Goal: Task Accomplishment & Management: Manage account settings

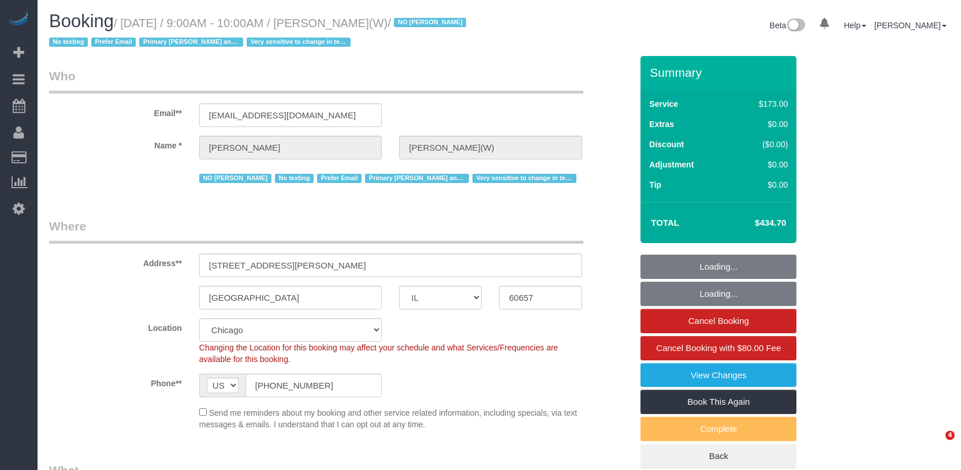
select select "IL"
select select "object:1164"
select select "string:fspay-a307b907-f18f-46be-99a3-307bf500c924"
select select "number:1"
select select "number:58"
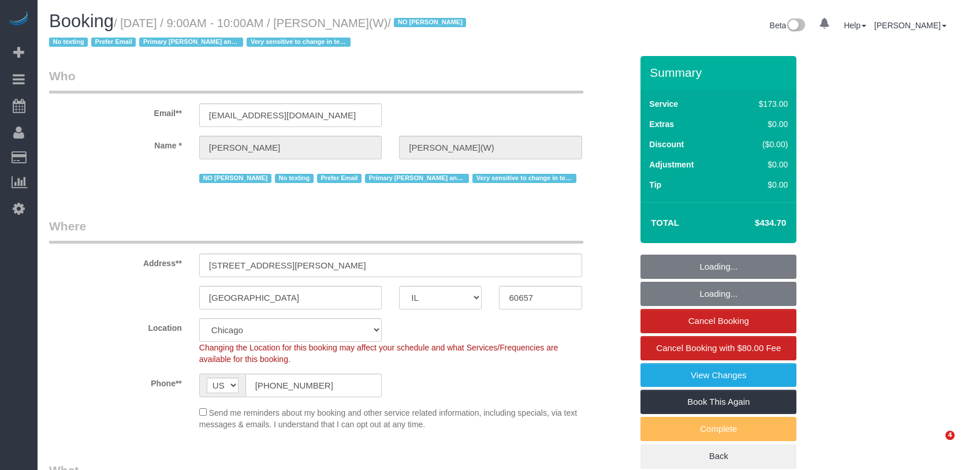
select select "number:139"
select select "number:104"
select select "4"
select select "5"
select select "1"
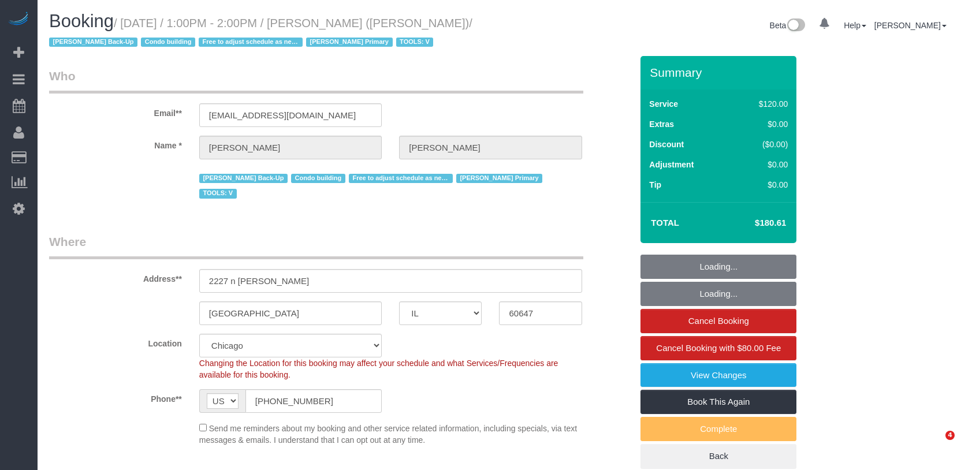
select select "IL"
select select "number:1"
select select "number:69"
select select "number:139"
select select "number:98"
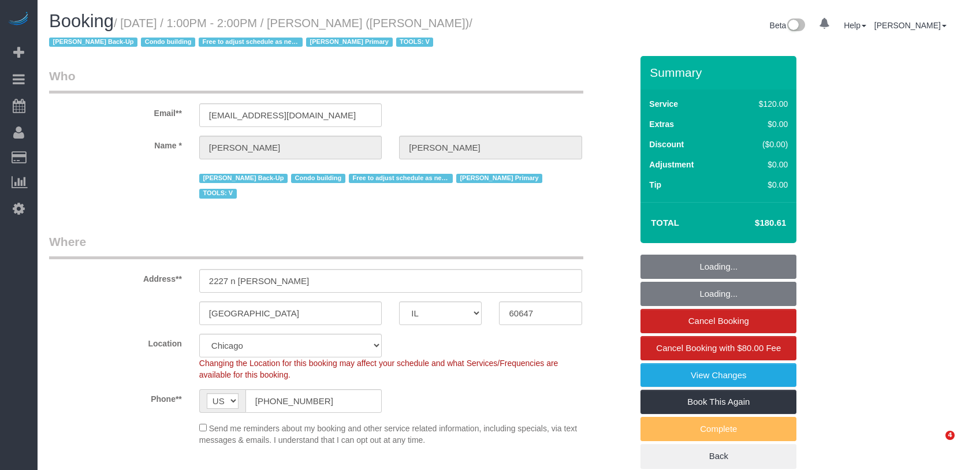
select select "number:141"
select select "number:143"
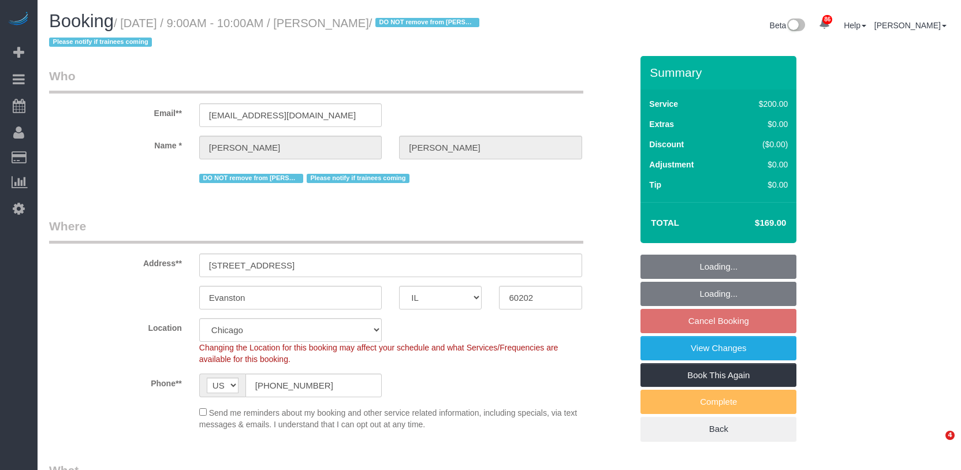
select select "IL"
select select "512"
select select "number:1"
select select "number:66"
select select "number:139"
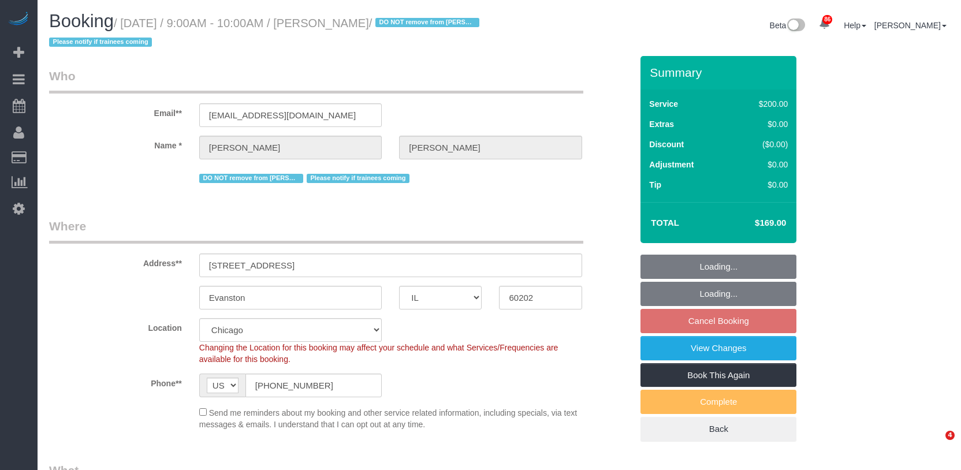
select select "number:106"
select select "object:1296"
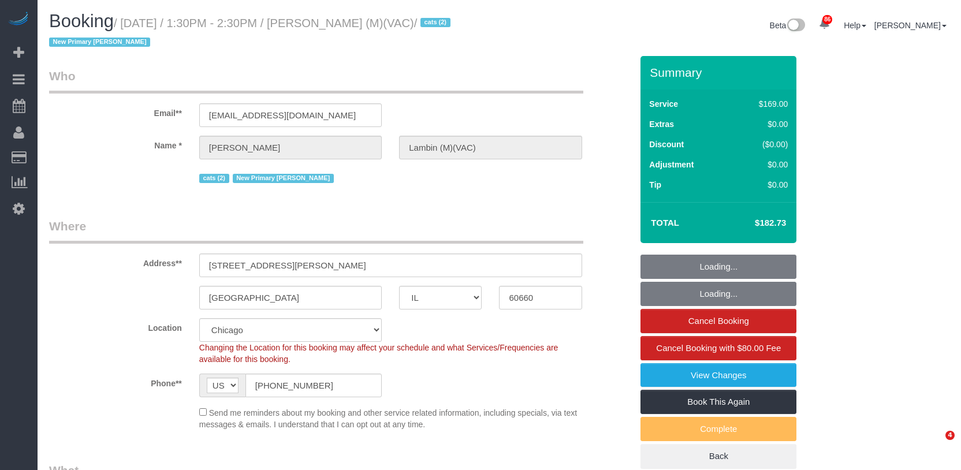
select select "IL"
select select "2"
select select "number:69"
select select "number:139"
select select "number:98"
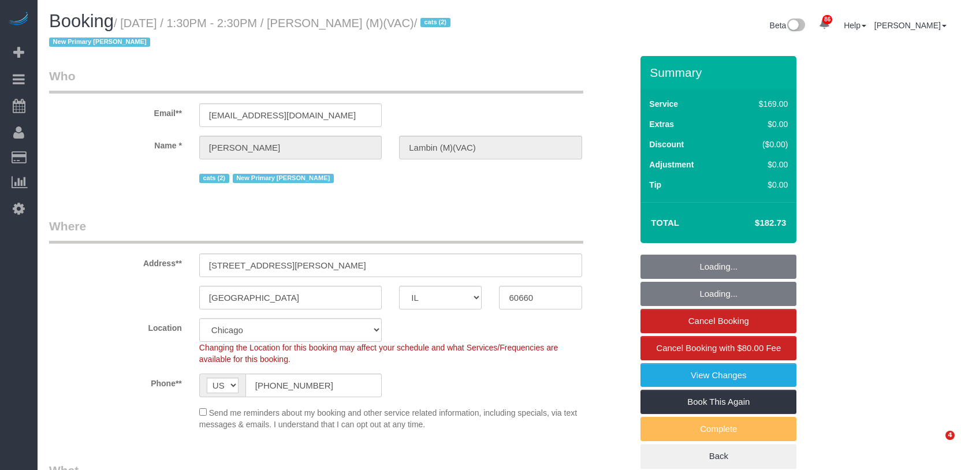
select select "number:141"
select select "number:143"
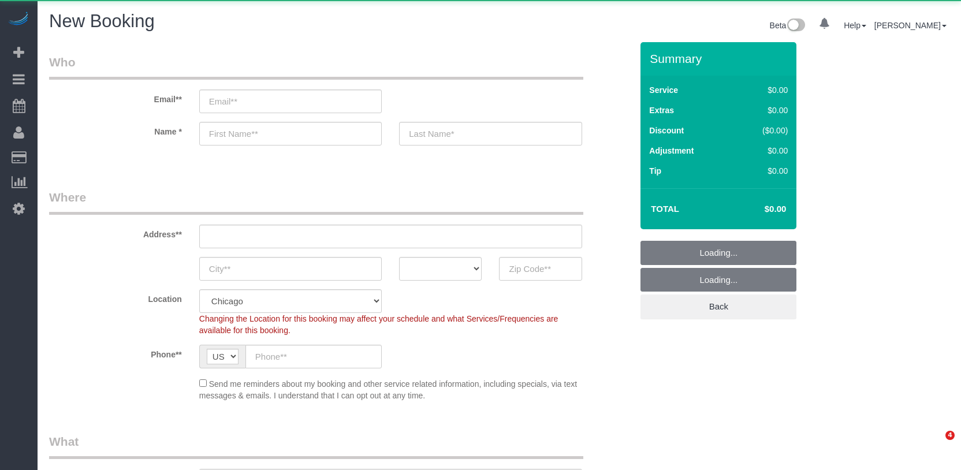
select select "512"
select select "object:1037"
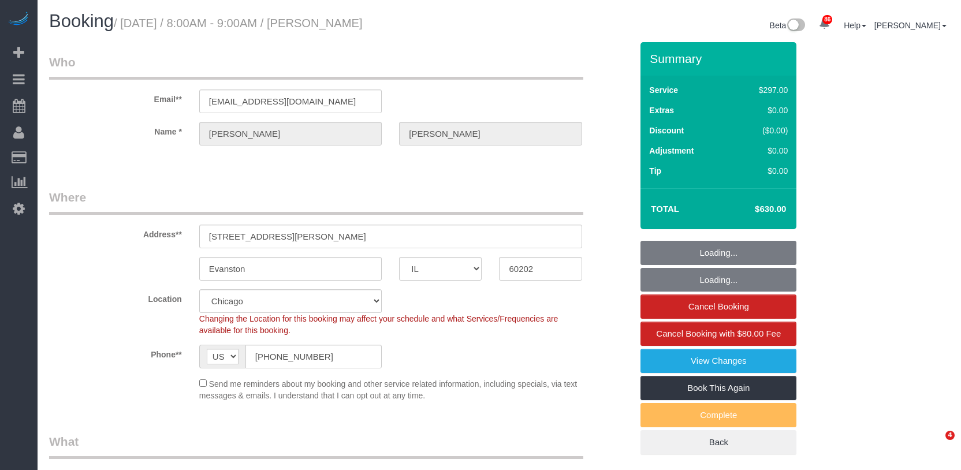
select select "IL"
select select "spot1"
select select "number:1"
select select "number:58"
select select "number:139"
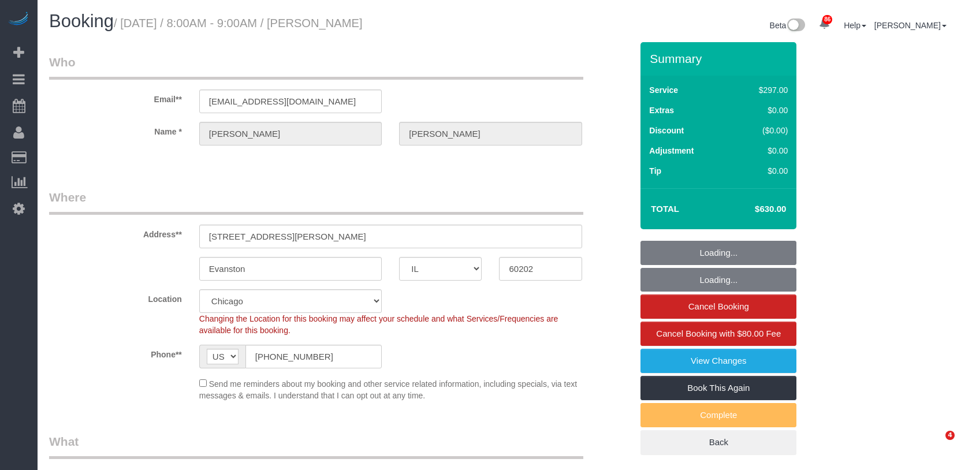
select select "number:108"
select select "514"
select select "2"
select select "5"
select select "IL"
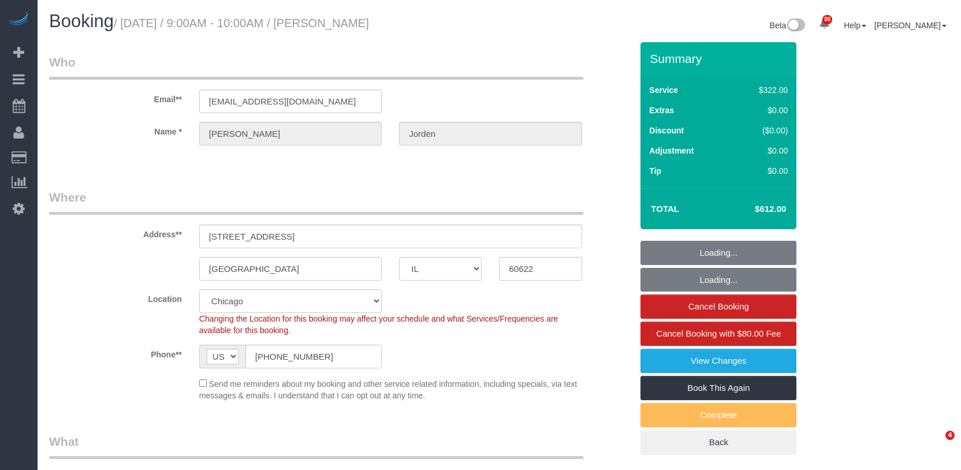
select select "514"
select select "5"
select select "spot1"
select select "number:1"
select select "number:58"
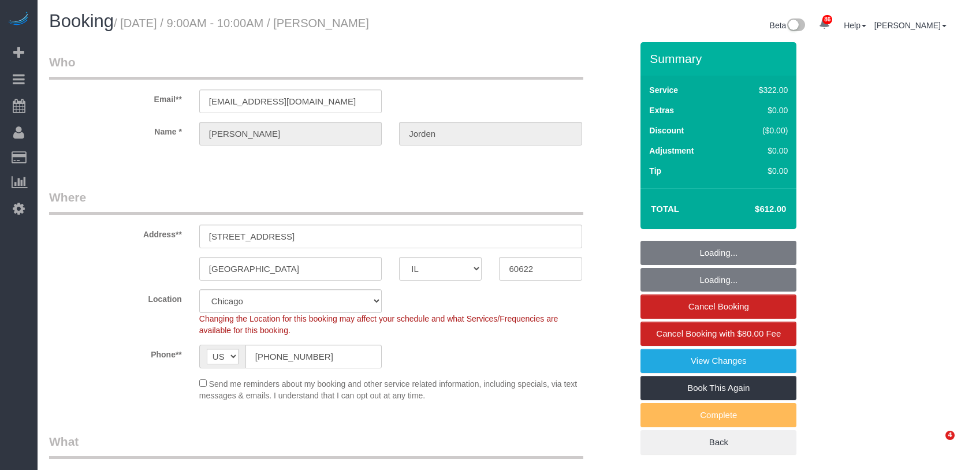
select select "number:139"
select select "number:108"
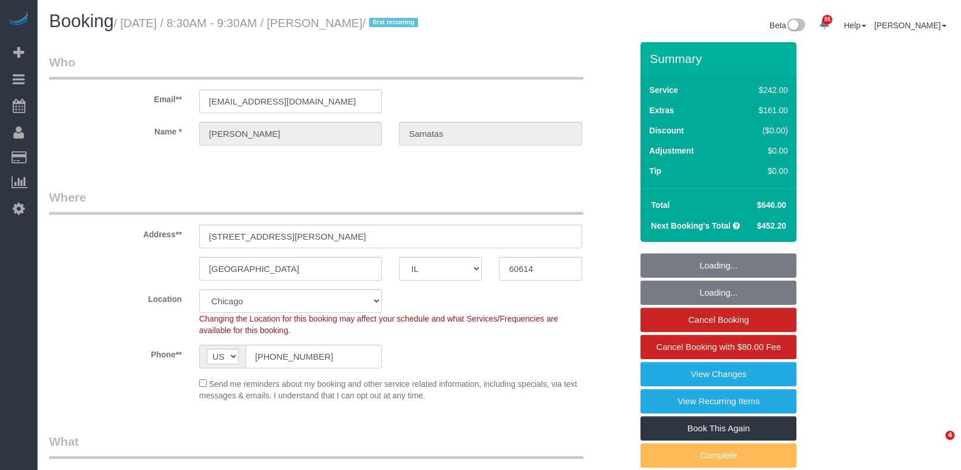
select select "IL"
select select "512"
select select "number:1"
select select "number:58"
select select "number:139"
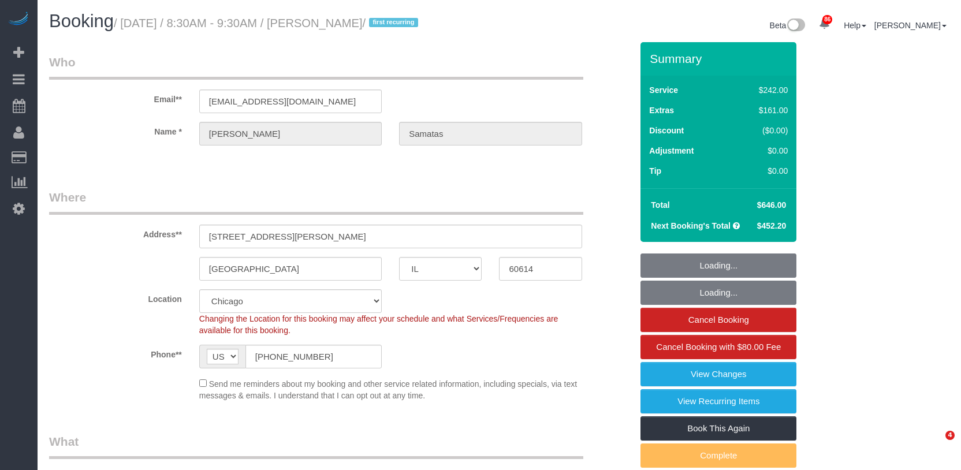
select select "number:104"
select select "6"
select select "1"
select select "5"
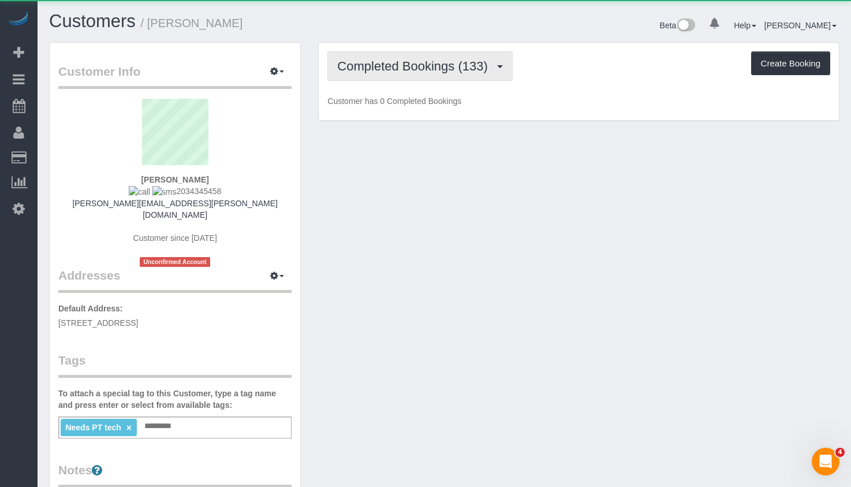
click at [387, 69] on span "Completed Bookings (133)" at bounding box center [415, 66] width 156 height 14
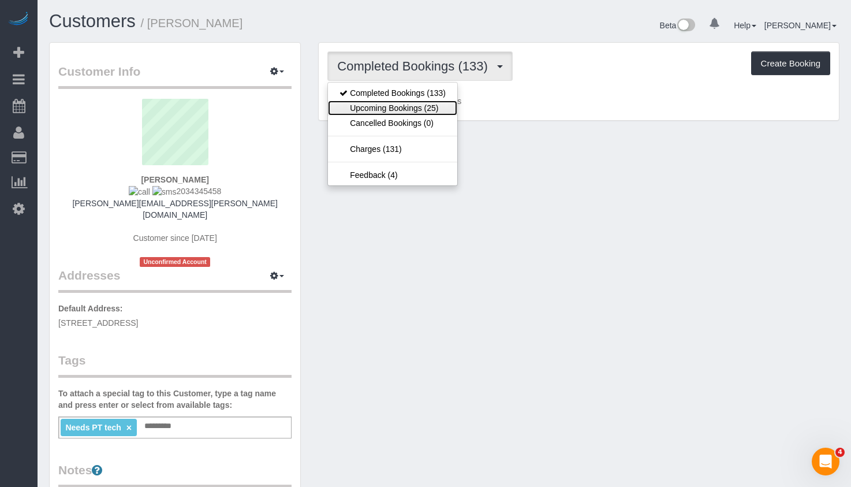
click at [404, 106] on link "Upcoming Bookings (25)" at bounding box center [392, 107] width 129 height 15
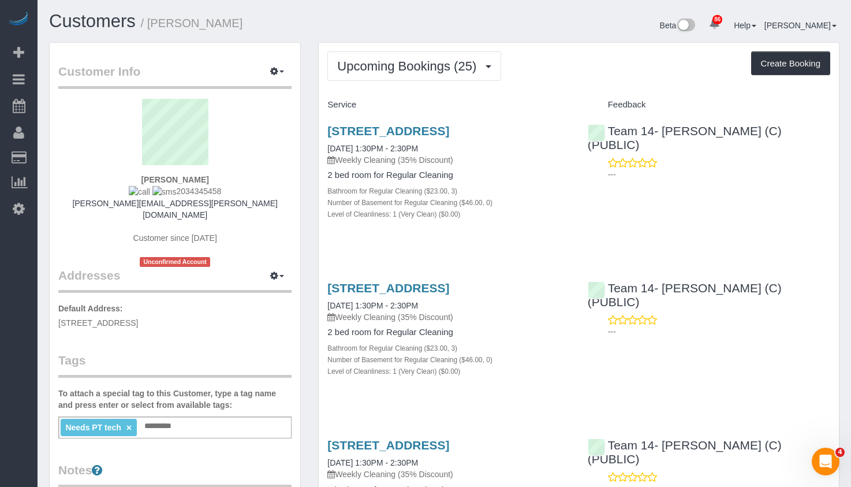
drag, startPoint x: 247, startPoint y: 28, endPoint x: 172, endPoint y: 0, distance: 80.0
click at [155, 30] on h1 "Customers / [PERSON_NAME]" at bounding box center [242, 22] width 387 height 20
copy small "[PERSON_NAME]"
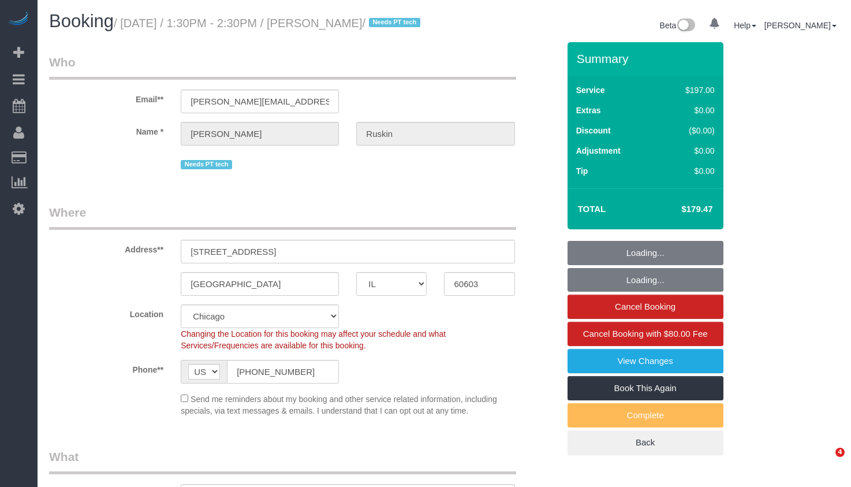
select select "IL"
select select "object:1192"
select select "512"
select select "3"
select select "number:1"
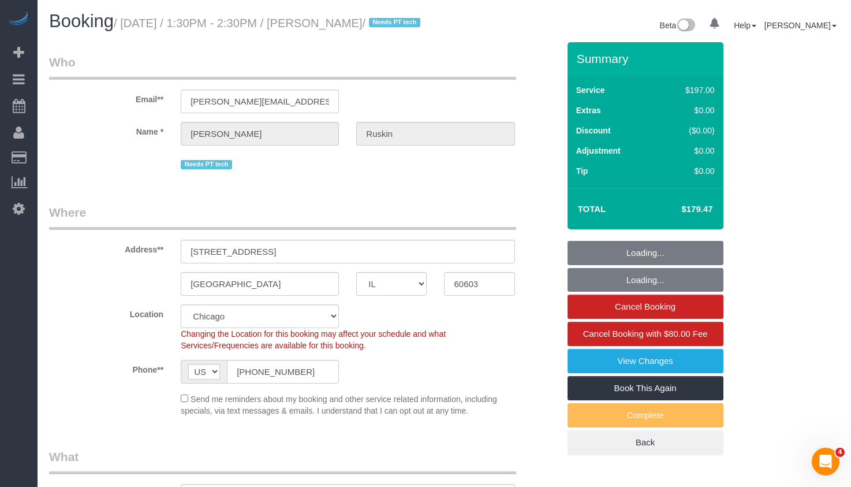
select select "number:58"
select select "number:139"
select select "number:106"
select select "string:fspay-cc52e172-5538-4e63-a81e-5c47522a9cb7"
select select "3"
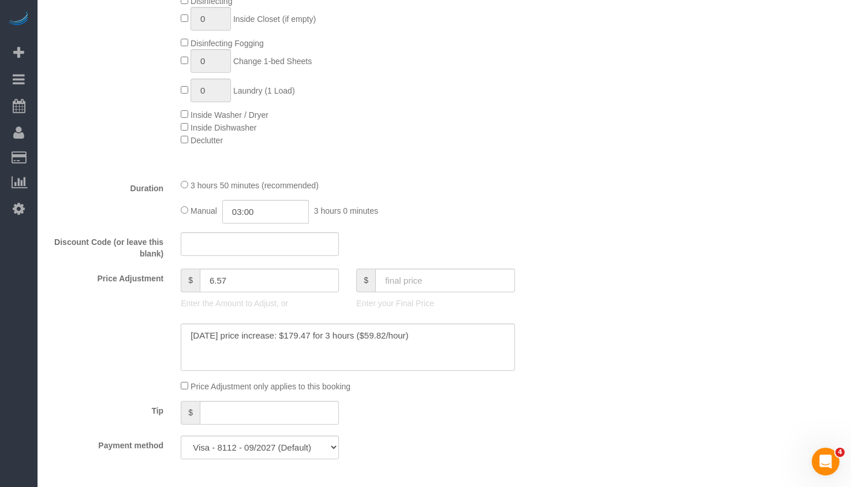
scroll to position [809, 0]
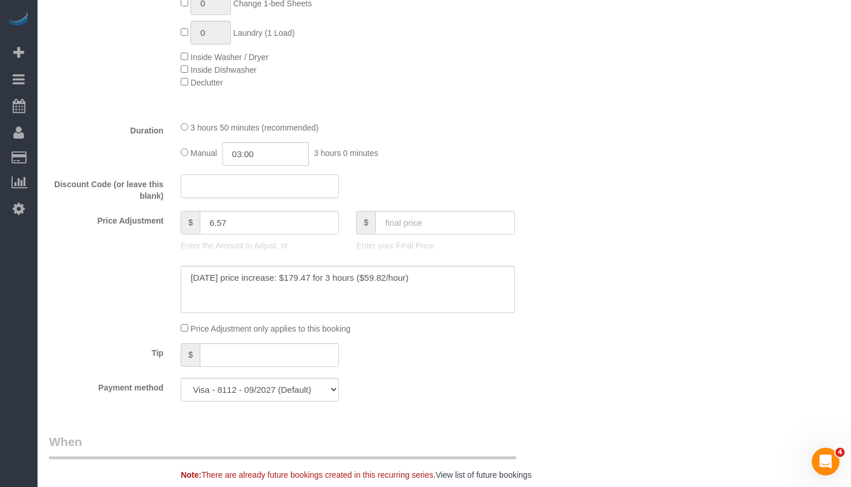
click at [271, 198] on input "text" at bounding box center [260, 186] width 158 height 24
click at [250, 363] on input "text" at bounding box center [269, 355] width 139 height 24
type input "20"
click at [729, 285] on div "Who Email** keith@ruskin.net Name * Keith Ruskin Needs PT tech Where Address** …" at bounding box center [444, 485] width 791 height 2503
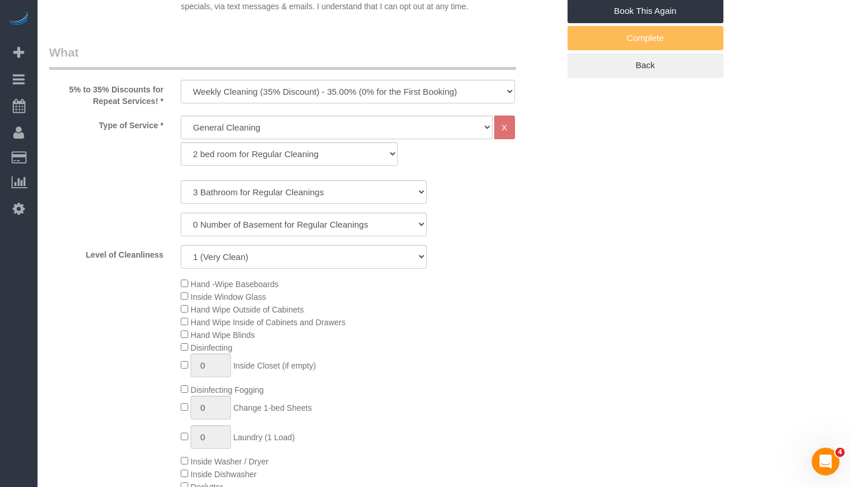
scroll to position [0, 0]
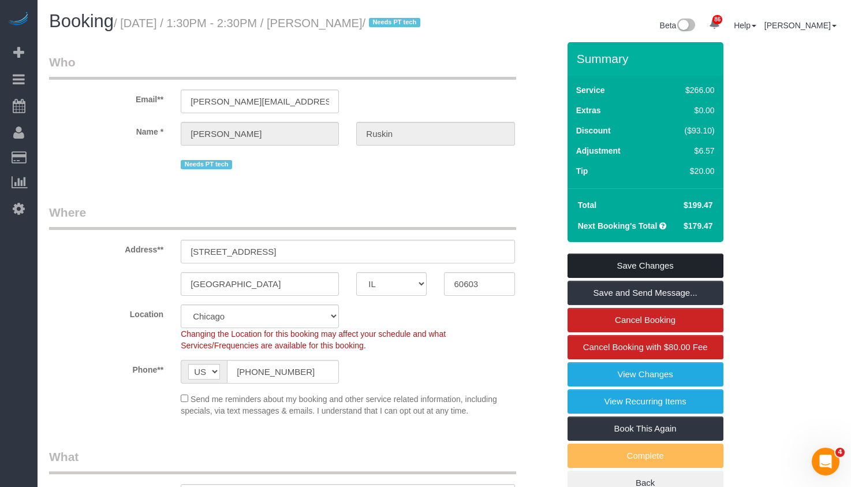
click at [686, 278] on link "Save Changes" at bounding box center [646, 266] width 156 height 24
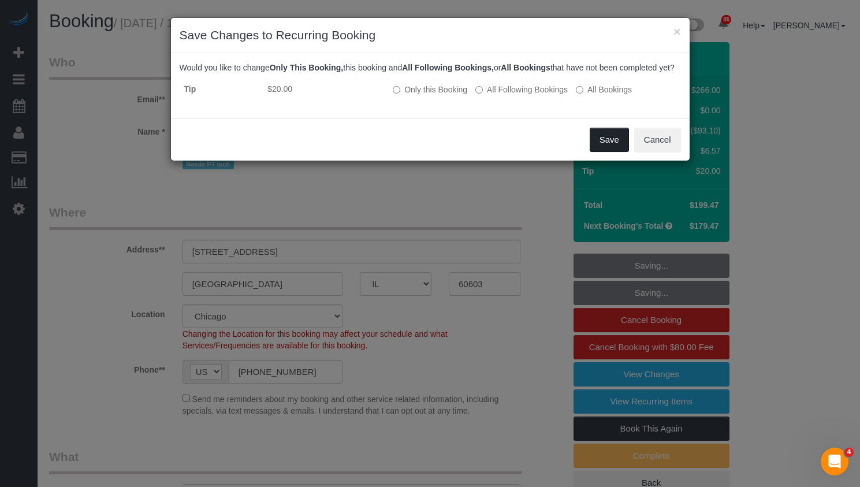
click at [621, 149] on button "Save" at bounding box center [609, 140] width 39 height 24
